Goal: Navigation & Orientation: Find specific page/section

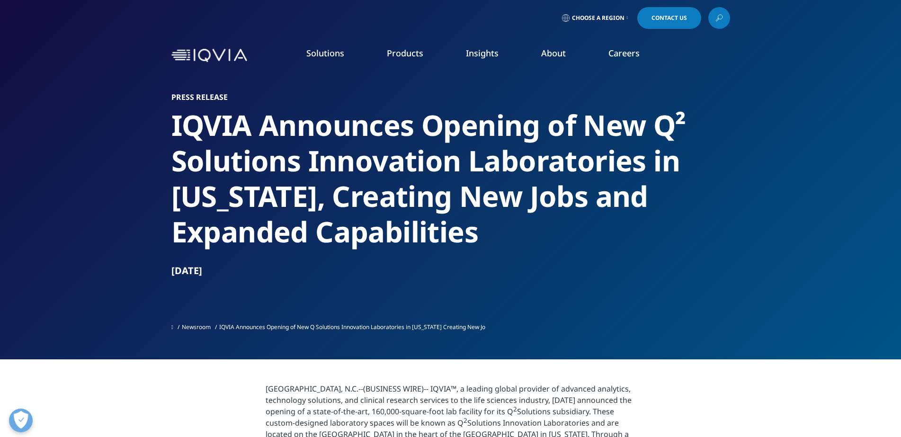
click at [68, 120] on link "Planning Suite" at bounding box center [121, 119] width 163 height 10
click at [736, 275] on link "Global Laboratories" at bounding box center [796, 274] width 209 height 10
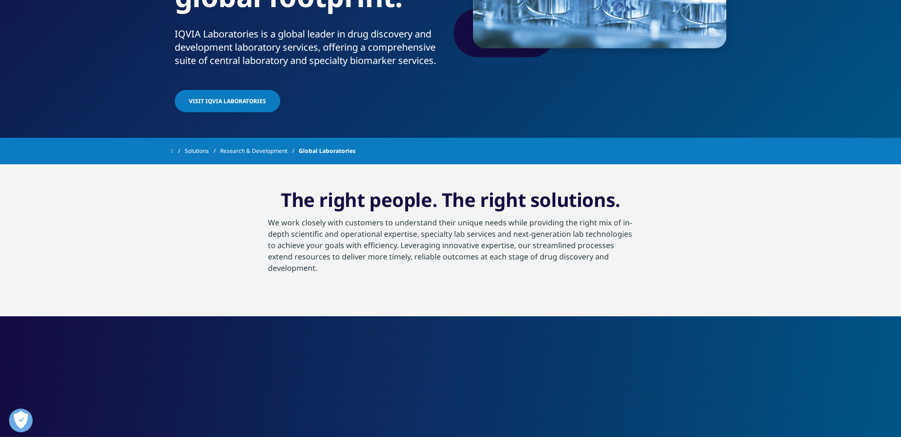
scroll to position [47, 0]
